Goal: Communication & Community: Answer question/provide support

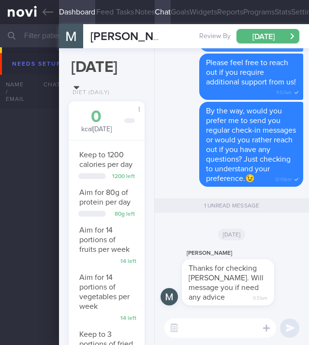
select select "8"
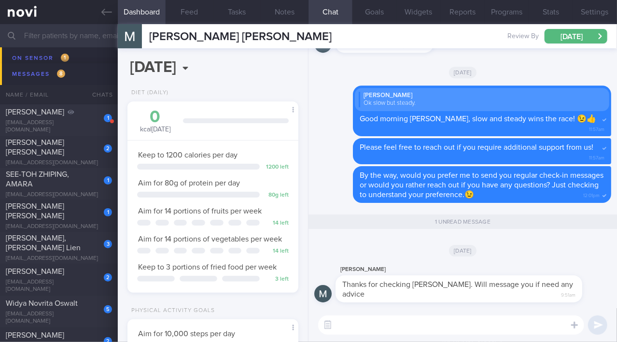
scroll to position [75, 151]
click at [106, 13] on icon at bounding box center [106, 12] width 11 height 11
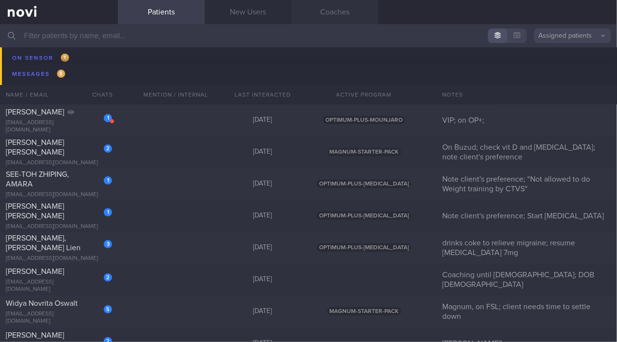
click at [308, 12] on link "Coaches" at bounding box center [335, 12] width 87 height 24
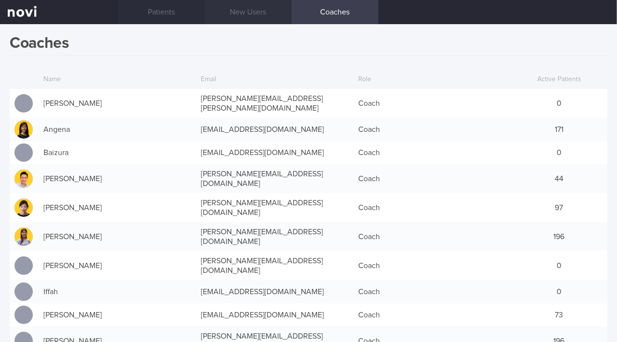
click at [271, 11] on link "New Users" at bounding box center [248, 12] width 87 height 24
click at [258, 15] on link "New Users" at bounding box center [248, 12] width 87 height 24
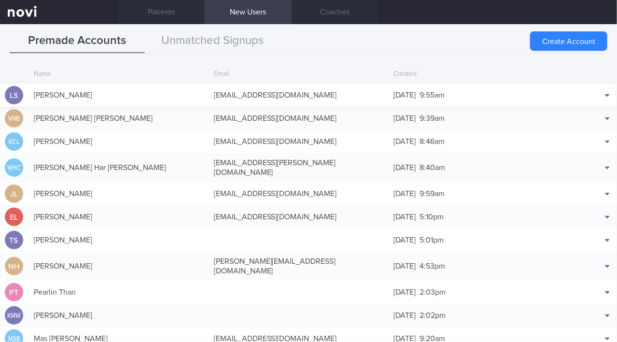
click at [250, 91] on div "[EMAIL_ADDRESS][DOMAIN_NAME]" at bounding box center [299, 95] width 180 height 19
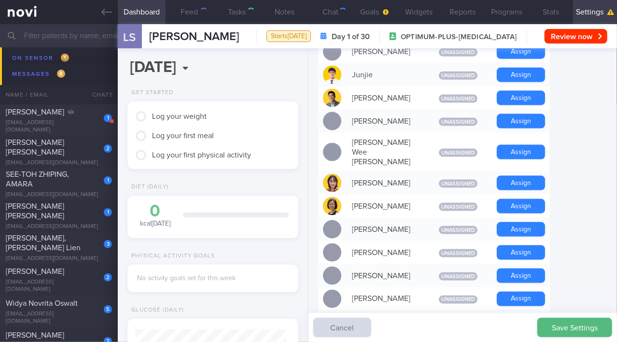
scroll to position [75, 151]
click at [308, 199] on button "Assign" at bounding box center [521, 206] width 48 height 14
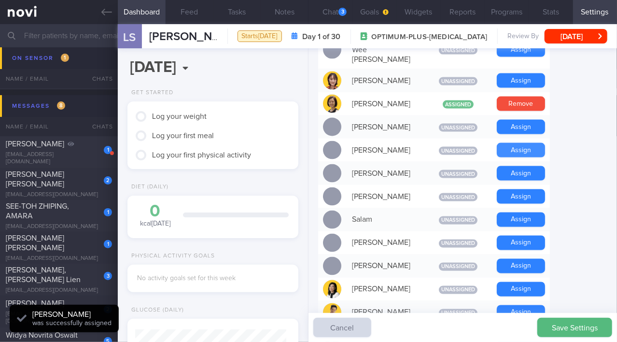
scroll to position [662, 0]
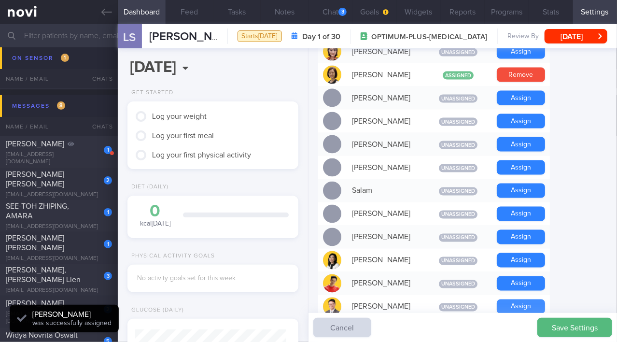
click at [308, 300] on button "Assign" at bounding box center [521, 307] width 48 height 14
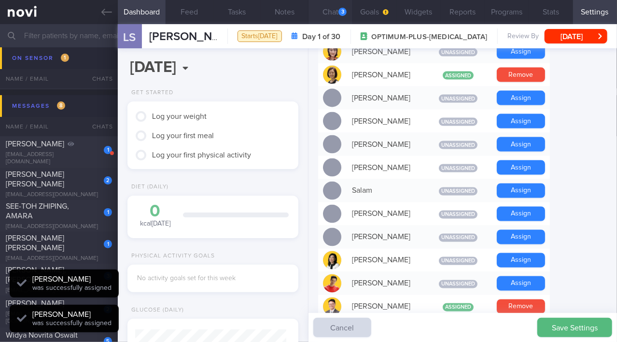
scroll to position [75, 151]
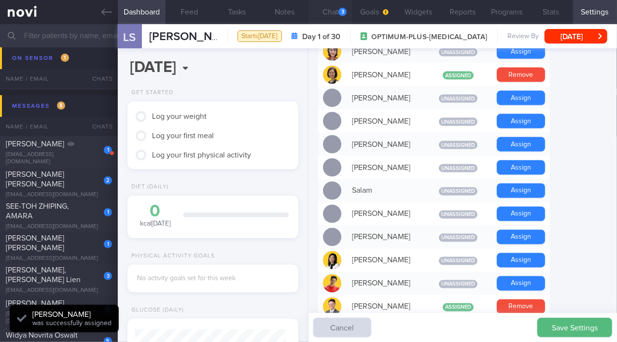
click at [308, 11] on button "Chat 3" at bounding box center [331, 12] width 44 height 24
click at [308, 14] on button "Chat 3" at bounding box center [331, 12] width 44 height 24
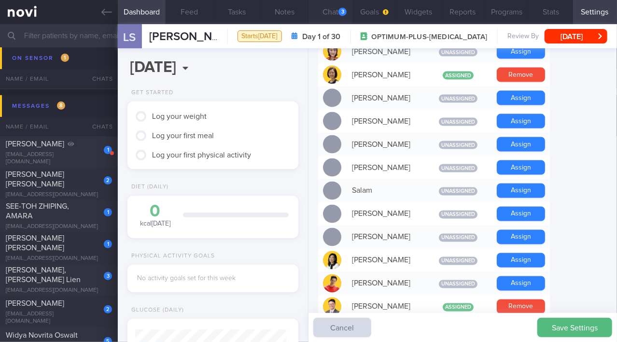
click at [308, 14] on button "Chat 3" at bounding box center [331, 12] width 44 height 24
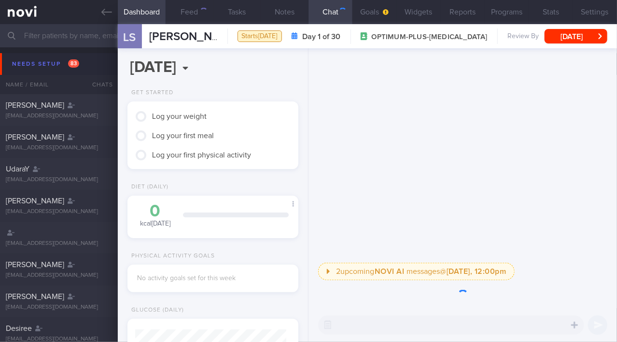
scroll to position [75, 151]
click at [378, 327] on div "​ ​" at bounding box center [451, 325] width 266 height 19
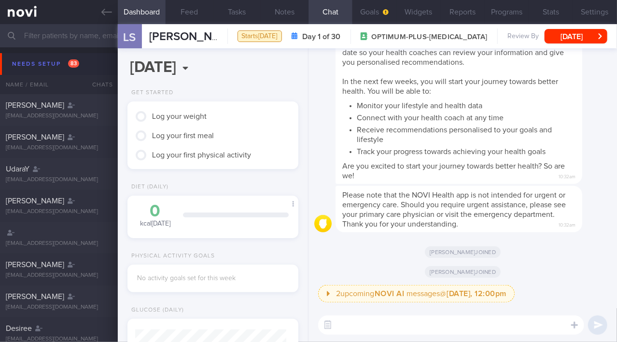
click at [377, 329] on textarea at bounding box center [451, 325] width 266 height 19
type textarea "Hi Lieke!"
